Goal: Information Seeking & Learning: Learn about a topic

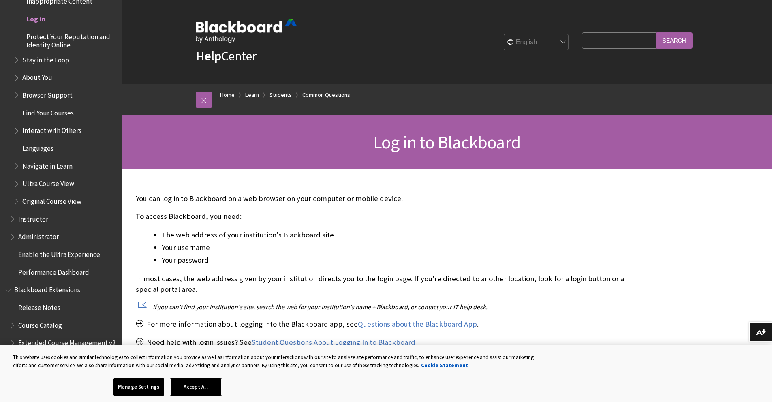
click at [191, 394] on button "Accept All" at bounding box center [196, 387] width 51 height 17
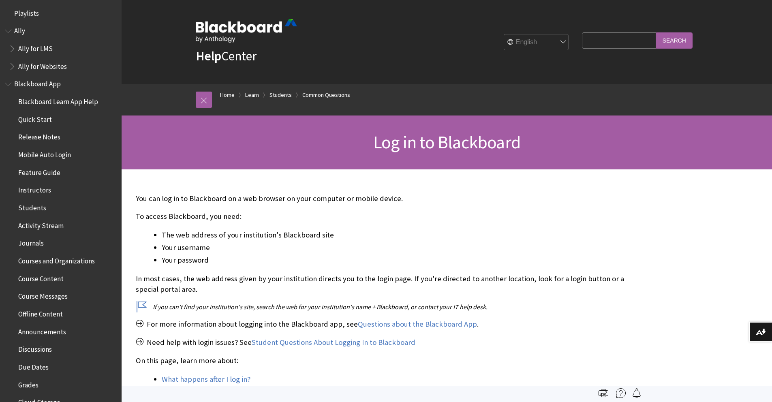
scroll to position [4, 0]
click at [15, 82] on span "Blackboard App" at bounding box center [37, 81] width 47 height 11
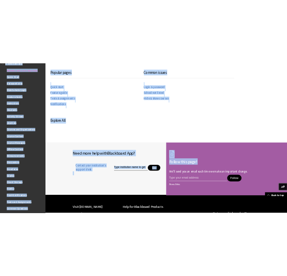
scroll to position [387, 0]
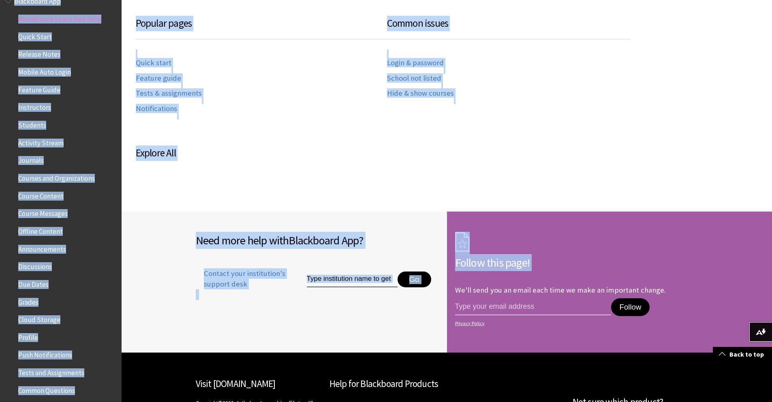
drag, startPoint x: 778, startPoint y: 99, endPoint x: 628, endPoint y: 274, distance: 230.6
click at [628, 274] on html "Skip to main content Help Center English عربية Català Cymraeg Deutsch Español S…" at bounding box center [386, 49] width 772 height 872
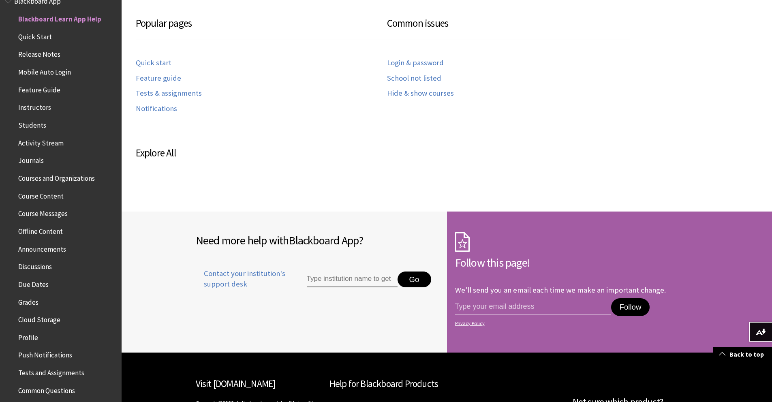
click at [589, 82] on div "Login & password School not listed Hide & show courses" at bounding box center [512, 77] width 251 height 54
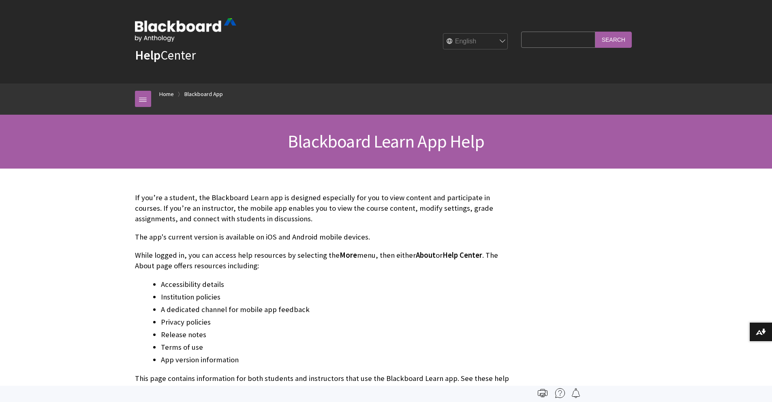
scroll to position [0, 0]
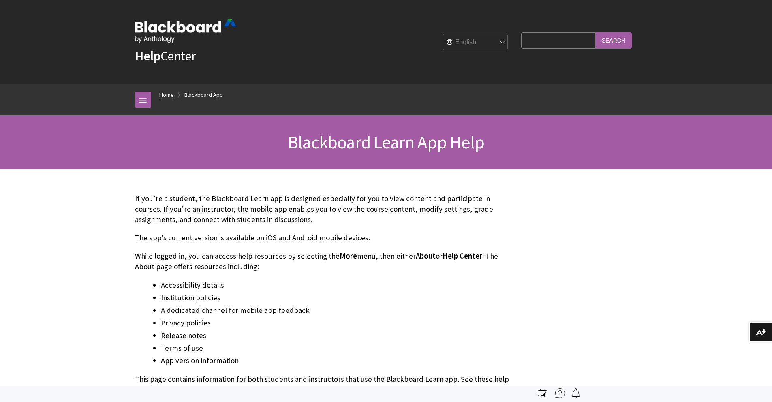
click at [169, 93] on link "Home" at bounding box center [166, 95] width 15 height 10
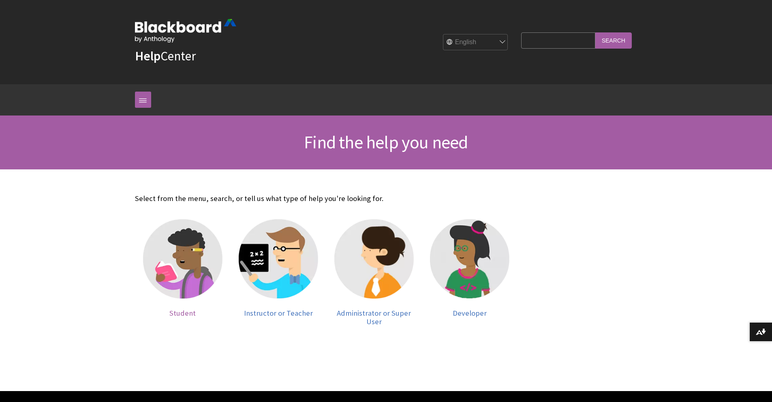
click at [185, 272] on img at bounding box center [182, 258] width 79 height 79
click at [182, 309] on span "Student" at bounding box center [182, 313] width 26 height 9
click at [191, 312] on span "Student" at bounding box center [182, 313] width 26 height 9
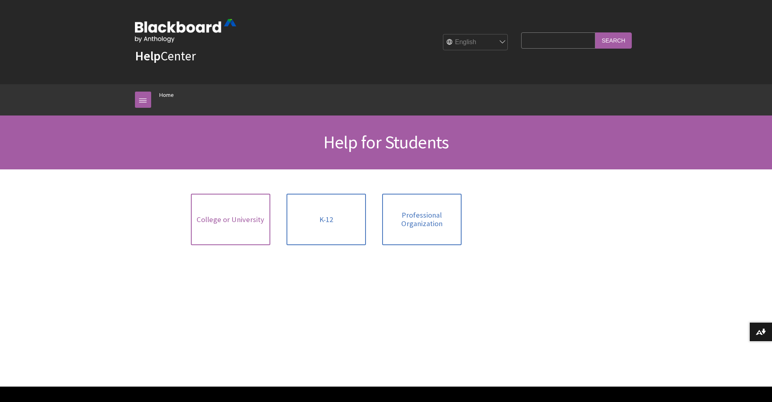
click at [248, 222] on span "College or University" at bounding box center [231, 219] width 68 height 9
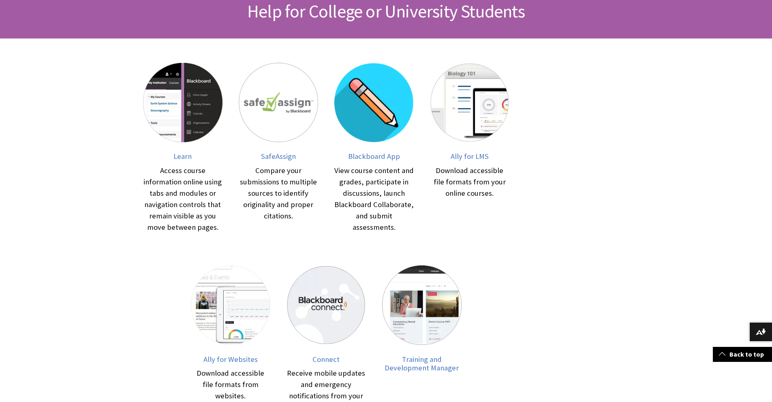
scroll to position [130, 0]
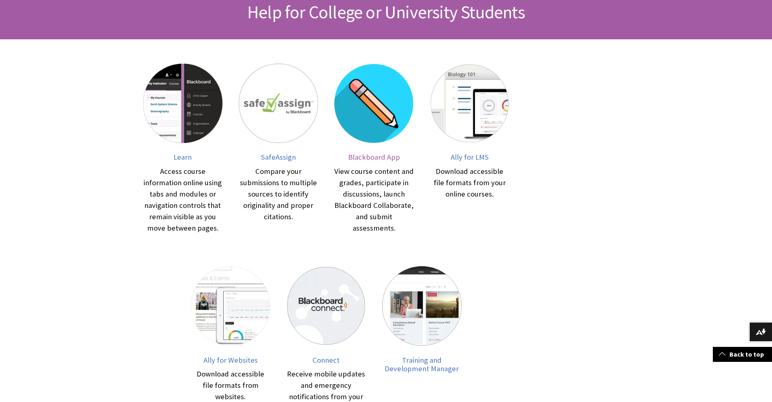
click at [381, 159] on span "Blackboard App" at bounding box center [374, 156] width 52 height 9
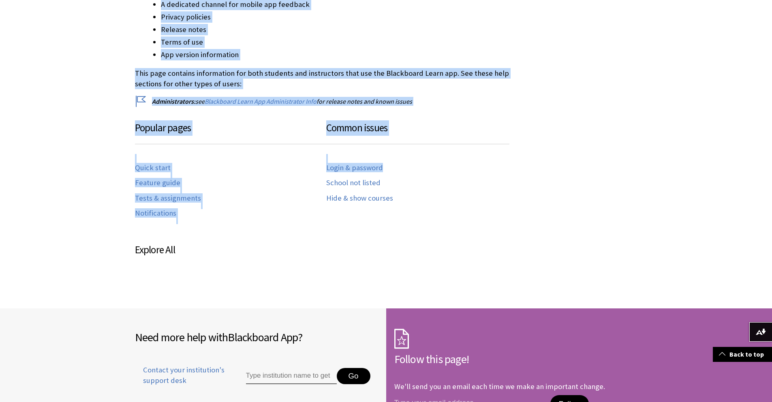
scroll to position [308, 0]
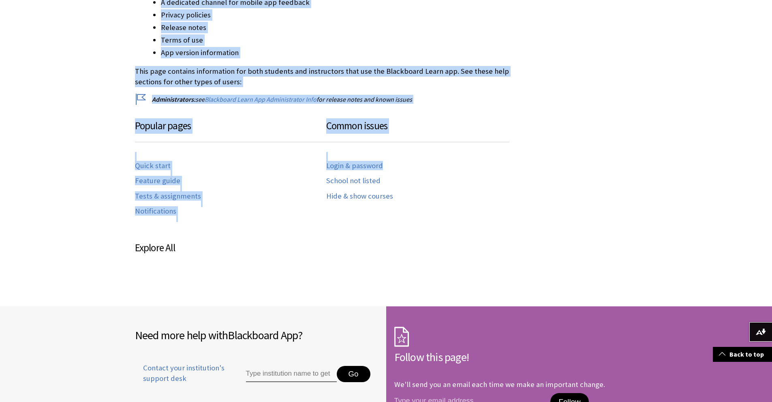
drag, startPoint x: 778, startPoint y: 34, endPoint x: 710, endPoint y: 171, distance: 152.8
click at [710, 171] on html "Skip to main content Help Center English عربية Català Cymraeg Deutsch Español S…" at bounding box center [386, 144] width 772 height 904
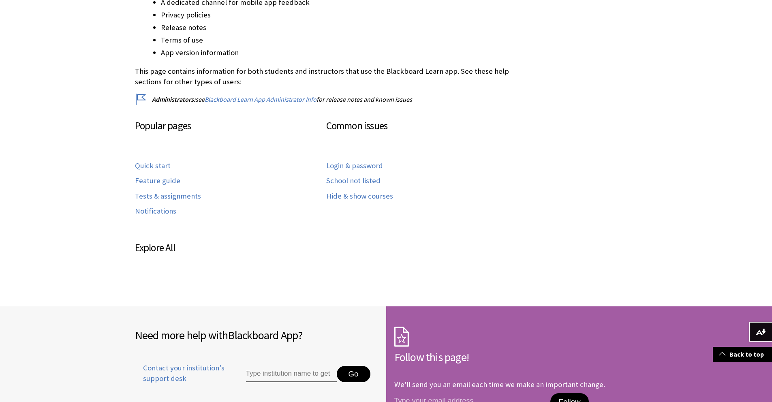
click at [366, 174] on div "Login & password School not listed Hide & show courses" at bounding box center [421, 179] width 191 height 54
click at [364, 168] on link "Login & password" at bounding box center [354, 165] width 57 height 9
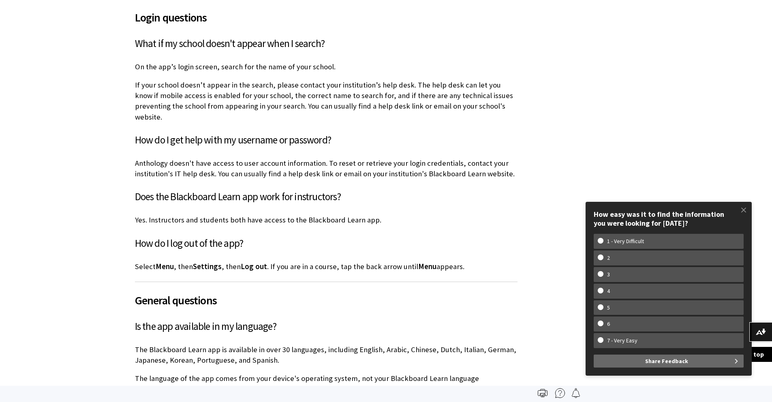
scroll to position [323, 0]
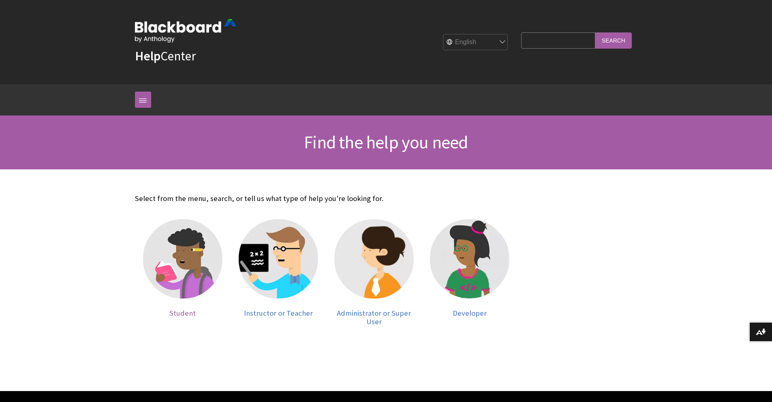
click at [187, 261] on img at bounding box center [182, 258] width 79 height 79
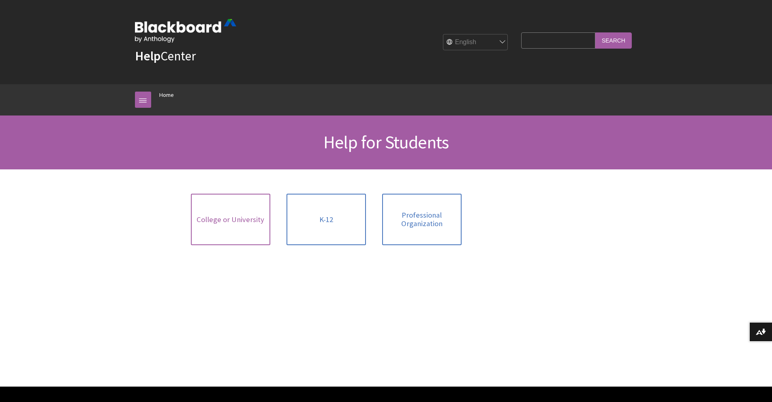
click at [257, 212] on link "College or University" at bounding box center [230, 219] width 79 height 51
